Goal: Information Seeking & Learning: Check status

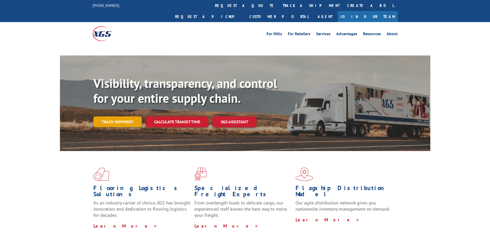
click at [127, 116] on link "Track shipment" at bounding box center [117, 121] width 48 height 11
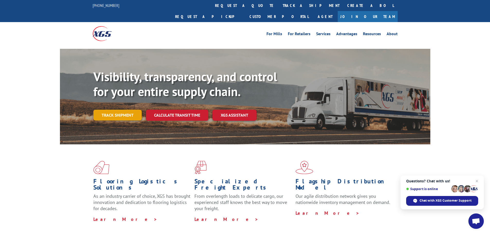
click at [110, 110] on link "Track shipment" at bounding box center [117, 115] width 48 height 11
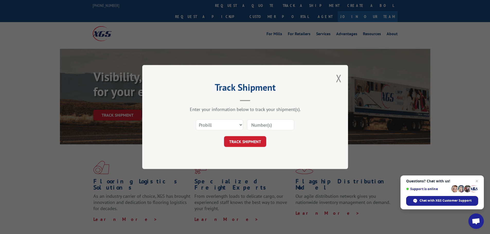
click at [259, 130] on input at bounding box center [270, 125] width 47 height 11
type input "17672396"
click at [251, 142] on button "TRACK SHIPMENT" at bounding box center [245, 141] width 42 height 11
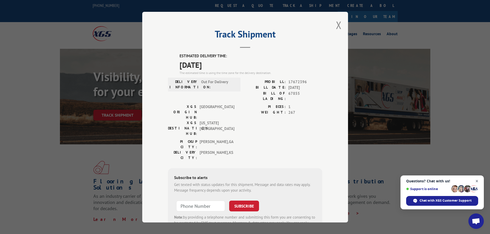
click at [475, 181] on span "Close chat" at bounding box center [477, 181] width 6 height 6
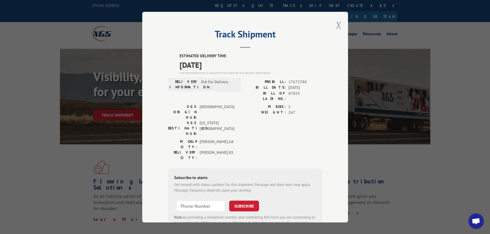
click at [336, 25] on button "Close modal" at bounding box center [339, 25] width 6 height 14
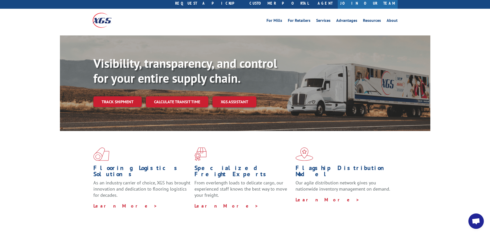
scroll to position [26, 0]
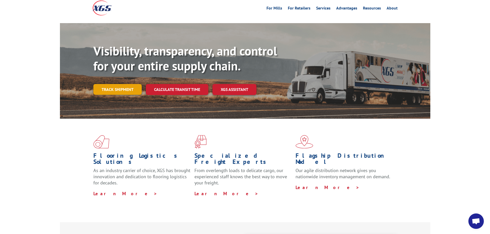
click at [120, 84] on link "Track shipment" at bounding box center [117, 89] width 48 height 11
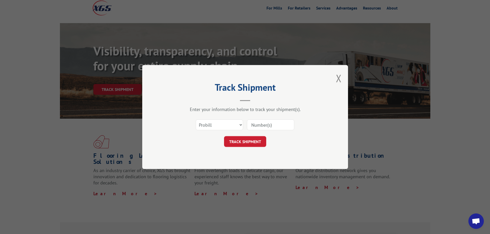
click at [279, 126] on input at bounding box center [270, 125] width 47 height 11
type input "17672396"
click at [260, 143] on button "TRACK SHIPMENT" at bounding box center [245, 141] width 42 height 11
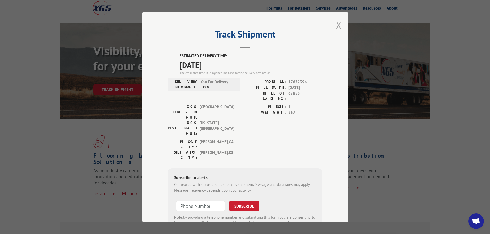
click at [336, 24] on button "Close modal" at bounding box center [339, 25] width 6 height 14
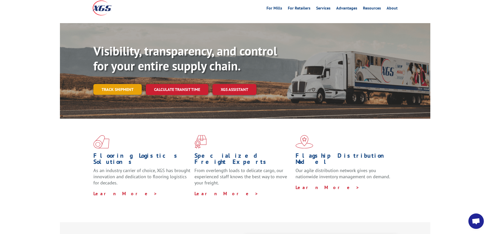
click at [128, 84] on link "Track shipment" at bounding box center [117, 89] width 48 height 11
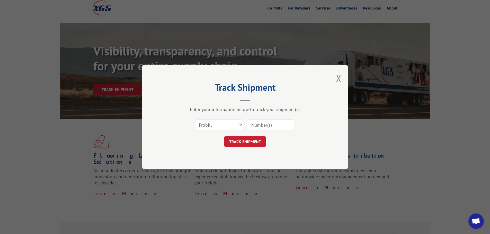
click at [245, 123] on div "Select category... Probill BOL PO" at bounding box center [245, 124] width 154 height 17
drag, startPoint x: 258, startPoint y: 124, endPoint x: 257, endPoint y: 128, distance: 3.4
click at [258, 124] on input at bounding box center [270, 125] width 47 height 11
type input "17672396"
click at [256, 138] on button "TRACK SHIPMENT" at bounding box center [245, 141] width 42 height 11
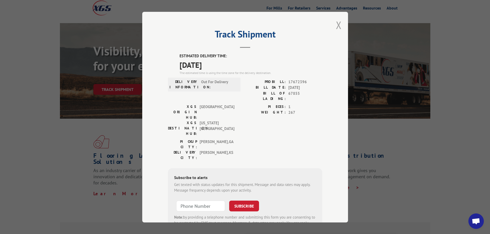
click at [337, 22] on button "Close modal" at bounding box center [339, 25] width 6 height 14
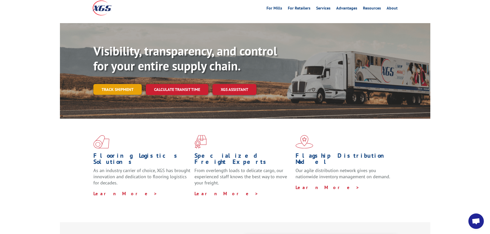
click at [118, 84] on link "Track shipment" at bounding box center [117, 89] width 48 height 11
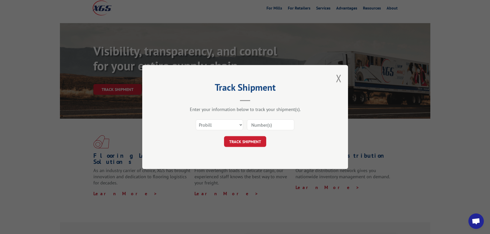
click at [262, 128] on input at bounding box center [270, 125] width 47 height 11
type input "17672396"
click at [265, 142] on button "TRACK SHIPMENT" at bounding box center [245, 141] width 42 height 11
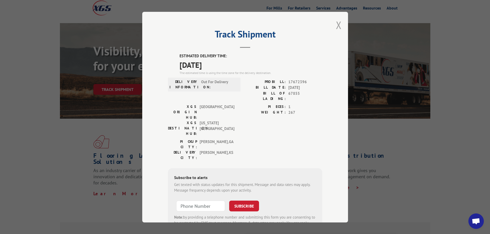
click at [336, 24] on button "Close modal" at bounding box center [339, 25] width 6 height 14
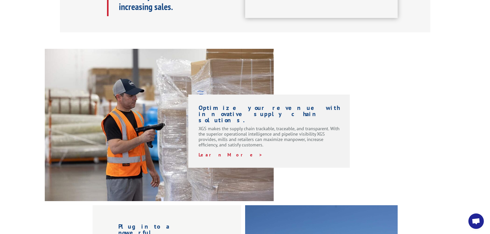
scroll to position [334, 0]
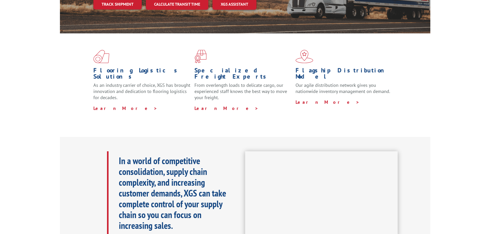
scroll to position [8, 0]
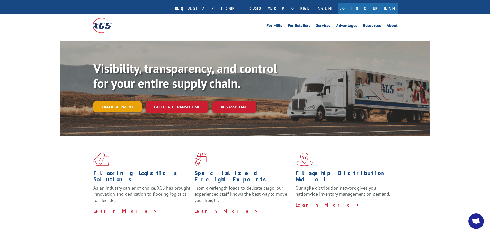
click at [123, 102] on link "Track shipment" at bounding box center [117, 107] width 48 height 11
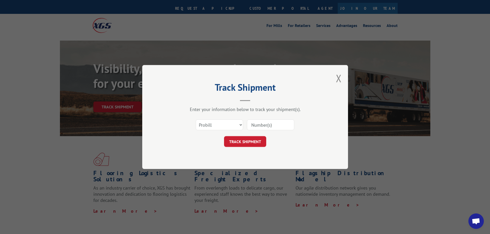
click at [269, 126] on input at bounding box center [270, 125] width 47 height 11
type input "17672396"
click at [253, 144] on button "TRACK SHIPMENT" at bounding box center [245, 141] width 42 height 11
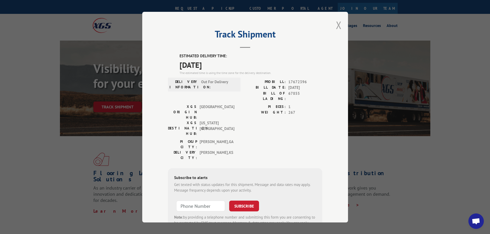
click at [336, 24] on button "Close modal" at bounding box center [339, 25] width 6 height 14
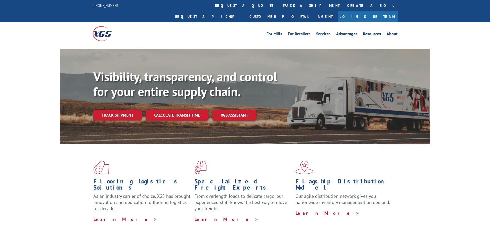
scroll to position [8, 0]
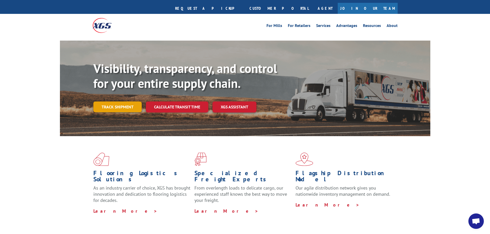
click at [114, 102] on link "Track shipment" at bounding box center [117, 107] width 48 height 11
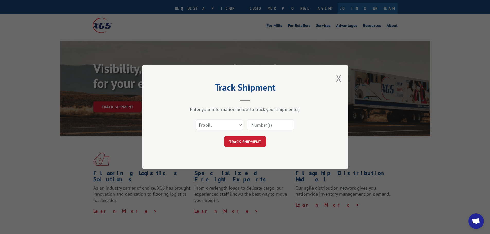
click at [263, 123] on input at bounding box center [270, 125] width 47 height 11
click at [257, 142] on button "TRACK SHIPMENT" at bounding box center [245, 141] width 42 height 11
click at [268, 119] on div "This field is required" at bounding box center [270, 125] width 47 height 12
click at [268, 124] on input at bounding box center [270, 125] width 47 height 11
click at [246, 141] on button "TRACK SHIPMENT" at bounding box center [245, 141] width 42 height 11
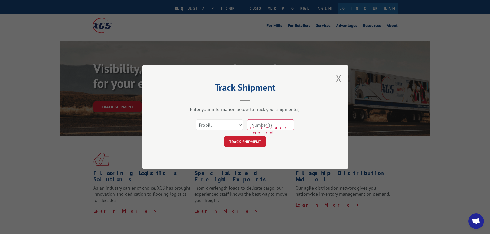
click at [265, 119] on div "This field is required" at bounding box center [270, 125] width 47 height 12
click at [260, 124] on input at bounding box center [270, 125] width 47 height 11
type input "17672396"
click at [257, 144] on button "TRACK SHIPMENT" at bounding box center [245, 141] width 42 height 11
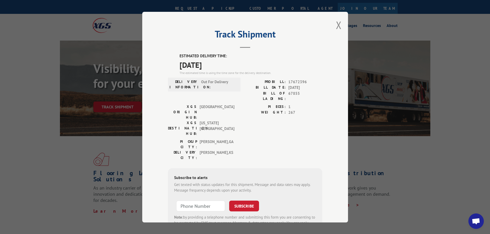
click at [338, 27] on button "Close modal" at bounding box center [339, 25] width 6 height 14
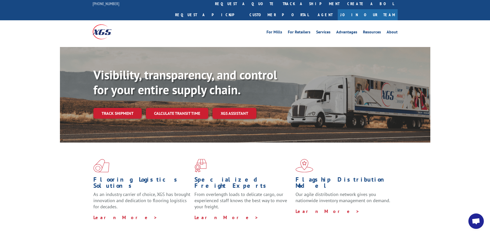
scroll to position [0, 0]
